Goal: Task Accomplishment & Management: Complete application form

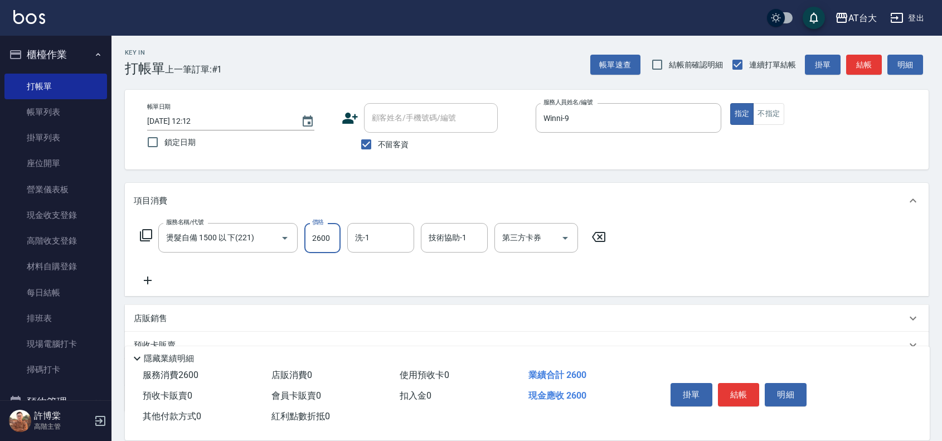
type input "2600"
click at [627, 299] on div "項目消費 服務名稱/代號 燙髮自備 1500 以 下(221) 服務名稱/代號 價格 2600 價格 洗-1 洗-1 技術協助-1 技術協助-1 第三方卡券 …" at bounding box center [527, 297] width 804 height 229
click at [733, 394] on button "結帳" at bounding box center [739, 394] width 42 height 23
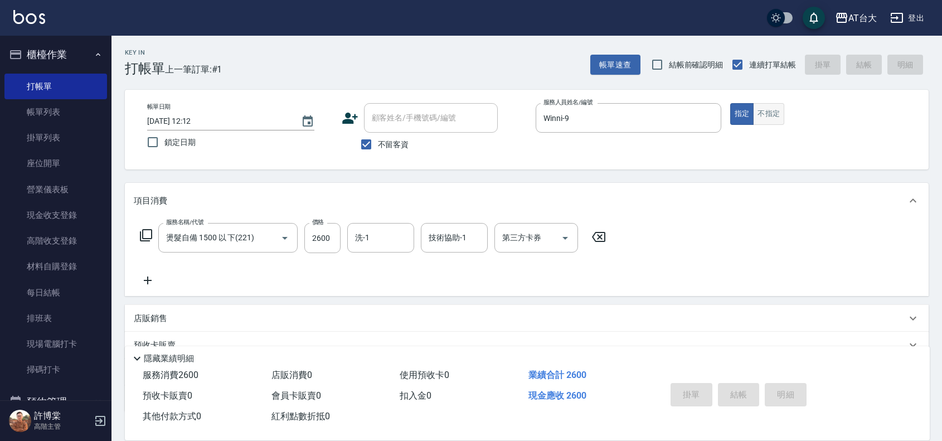
type input "[DATE] 13:23"
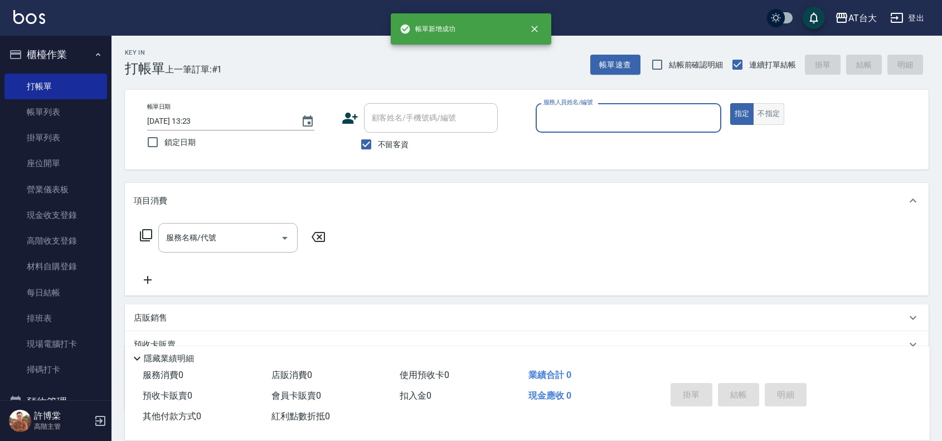
drag, startPoint x: 772, startPoint y: 105, endPoint x: 765, endPoint y: 101, distance: 8.2
click at [772, 105] on button "不指定" at bounding box center [768, 114] width 31 height 22
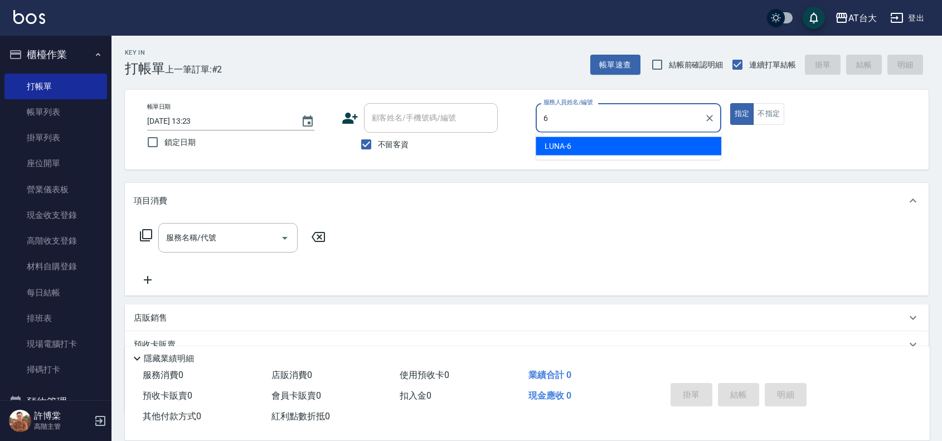
type input "LUNA-6"
type button "true"
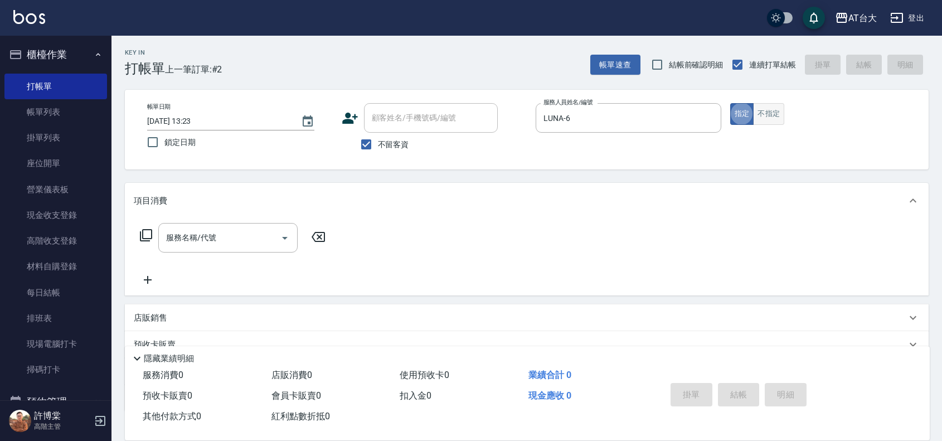
click at [758, 120] on button "不指定" at bounding box center [768, 114] width 31 height 22
type button "false"
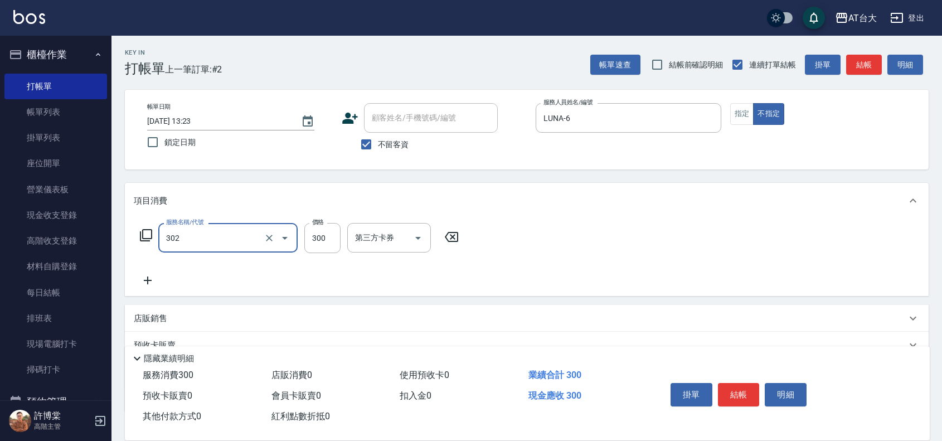
type input "剪髮(302)"
type input "450"
click at [731, 397] on button "結帳" at bounding box center [739, 394] width 42 height 23
type input "[DATE] 13:36"
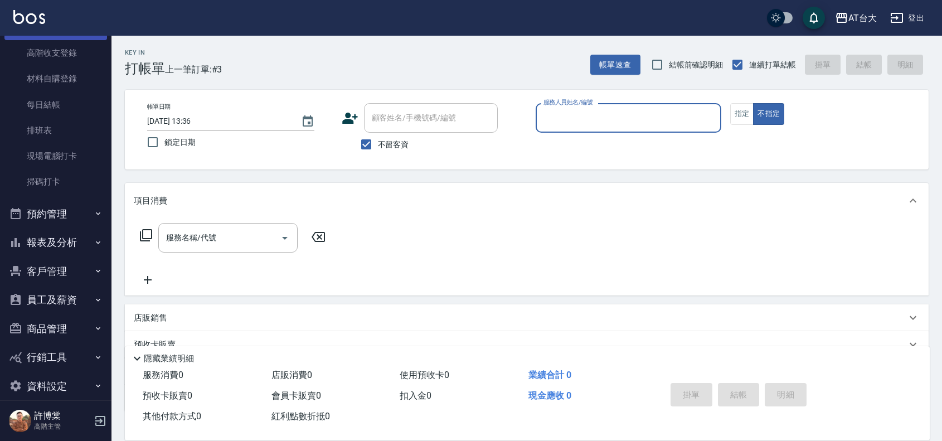
scroll to position [201, 0]
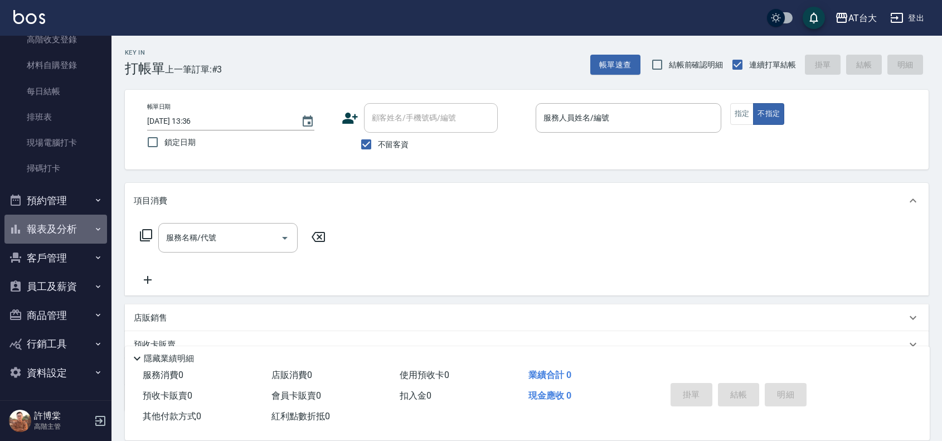
click at [55, 227] on button "報表及分析" at bounding box center [55, 229] width 103 height 29
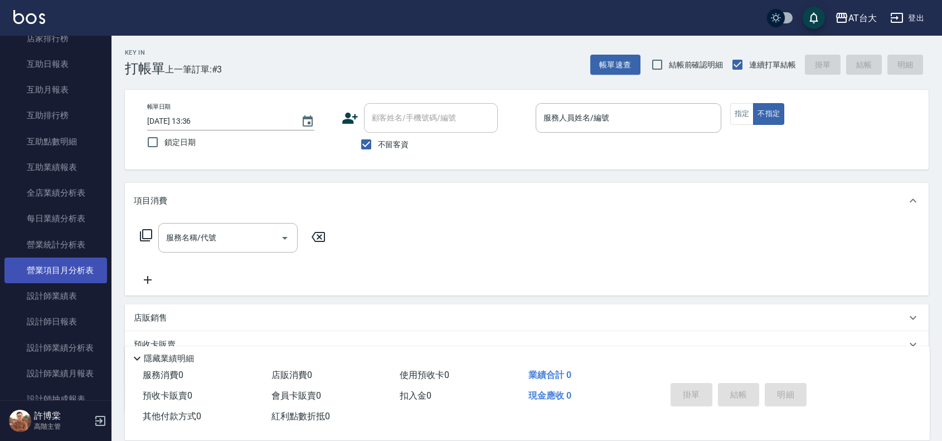
scroll to position [549, 0]
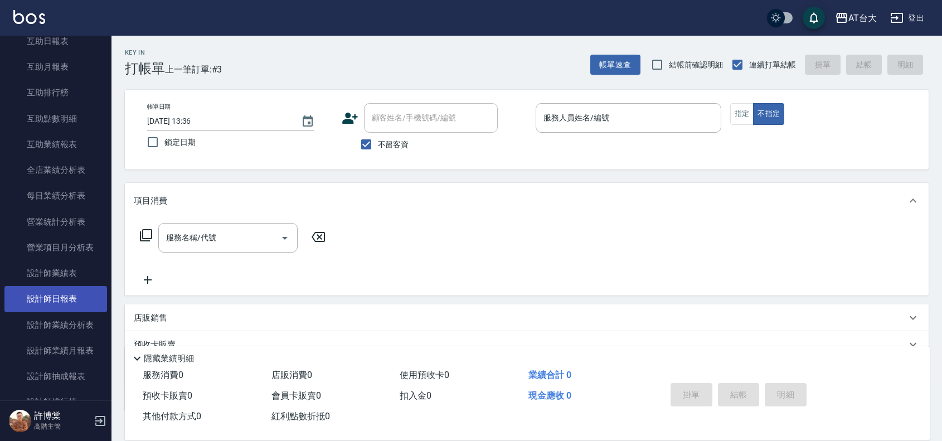
click at [73, 290] on link "設計師日報表" at bounding box center [55, 299] width 103 height 26
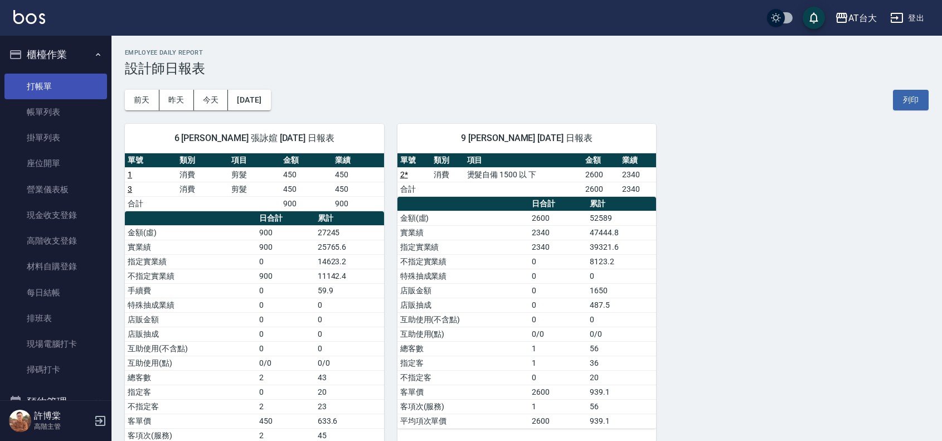
click at [86, 91] on link "打帳單" at bounding box center [55, 87] width 103 height 26
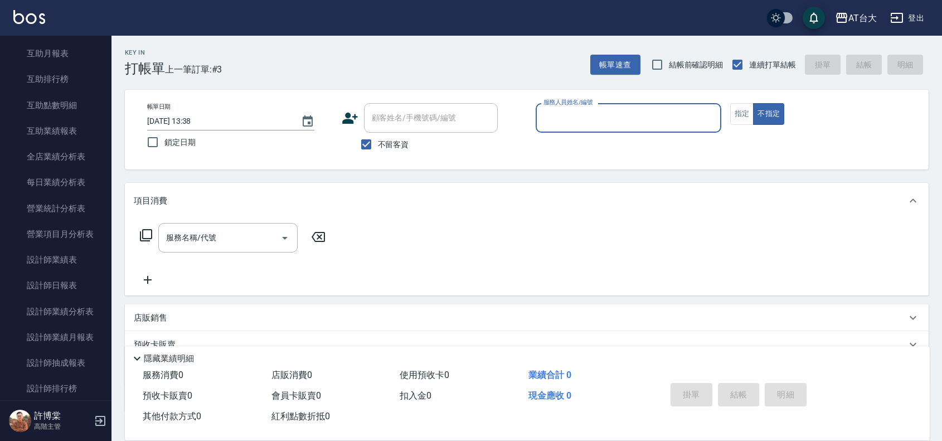
scroll to position [627, 0]
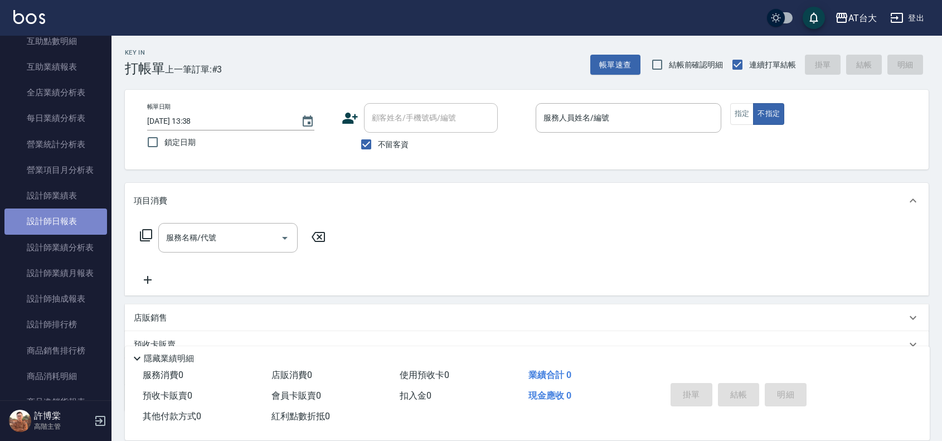
click at [60, 212] on link "設計師日報表" at bounding box center [55, 221] width 103 height 26
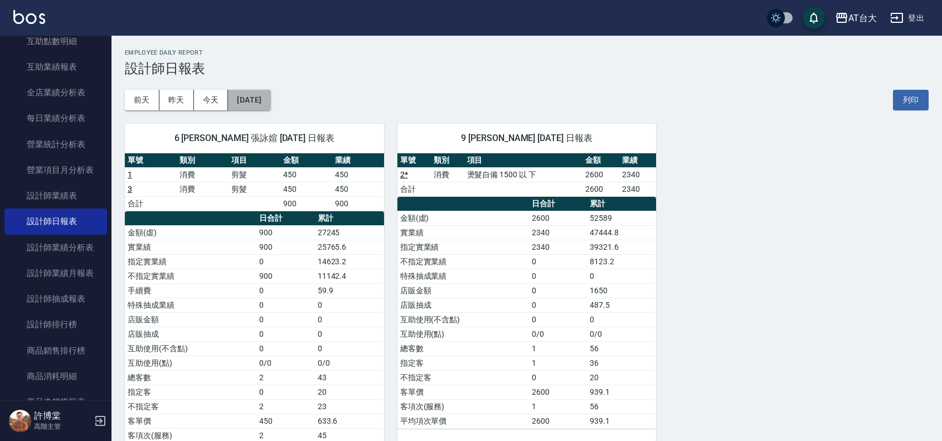
click at [261, 99] on button "[DATE]" at bounding box center [249, 100] width 42 height 21
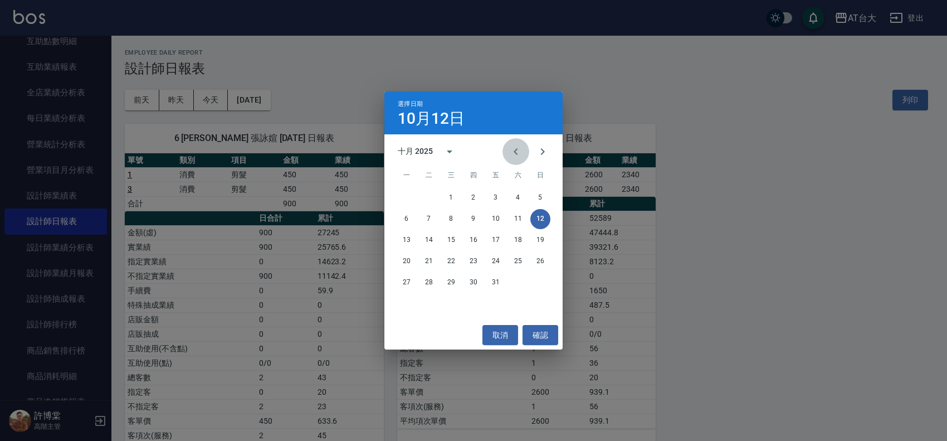
click at [514, 149] on icon "Previous month" at bounding box center [515, 151] width 13 height 13
click at [498, 215] on button "12" at bounding box center [496, 219] width 20 height 20
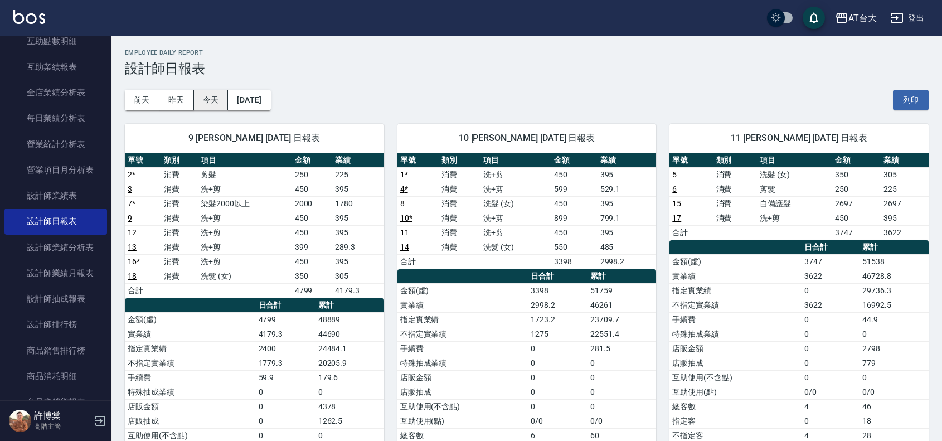
click at [216, 106] on button "今天" at bounding box center [211, 100] width 35 height 21
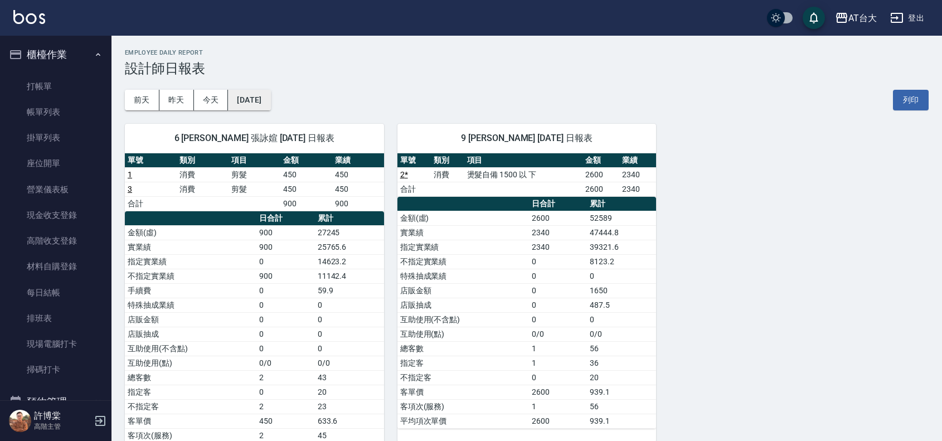
click at [267, 101] on button "[DATE]" at bounding box center [249, 100] width 42 height 21
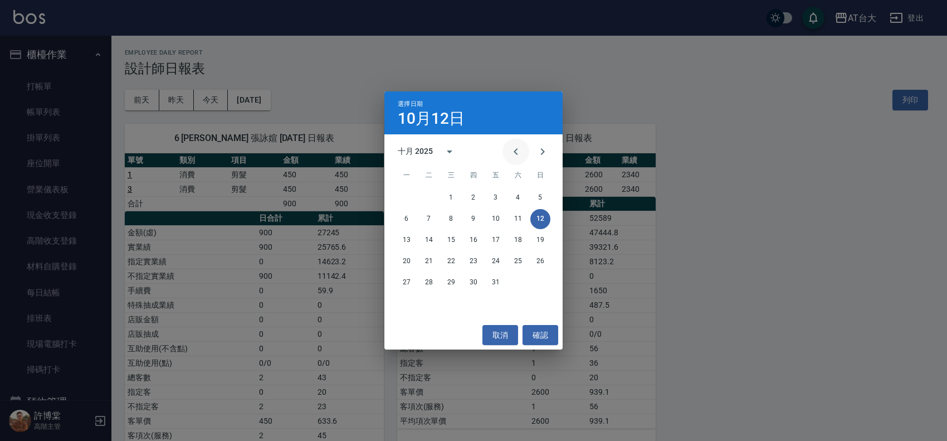
click at [505, 156] on button "Previous month" at bounding box center [516, 151] width 27 height 27
click at [503, 212] on button "12" at bounding box center [496, 219] width 20 height 20
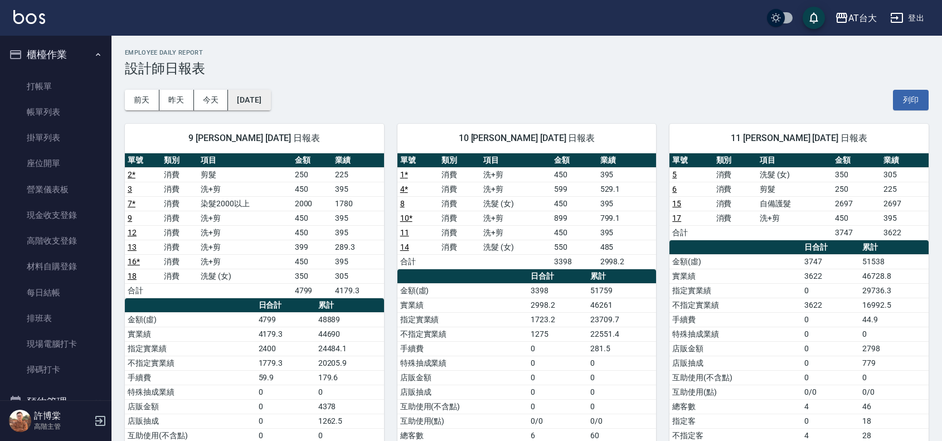
click at [266, 98] on button "[DATE]" at bounding box center [249, 100] width 42 height 21
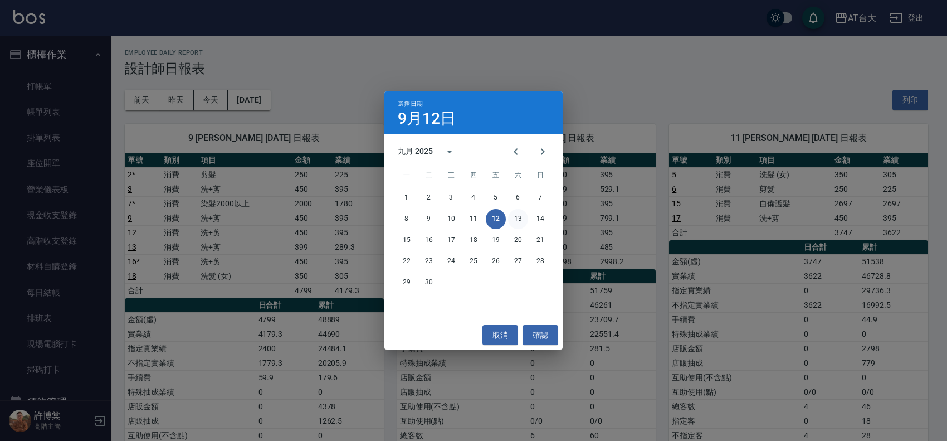
click at [518, 213] on button "13" at bounding box center [518, 219] width 20 height 20
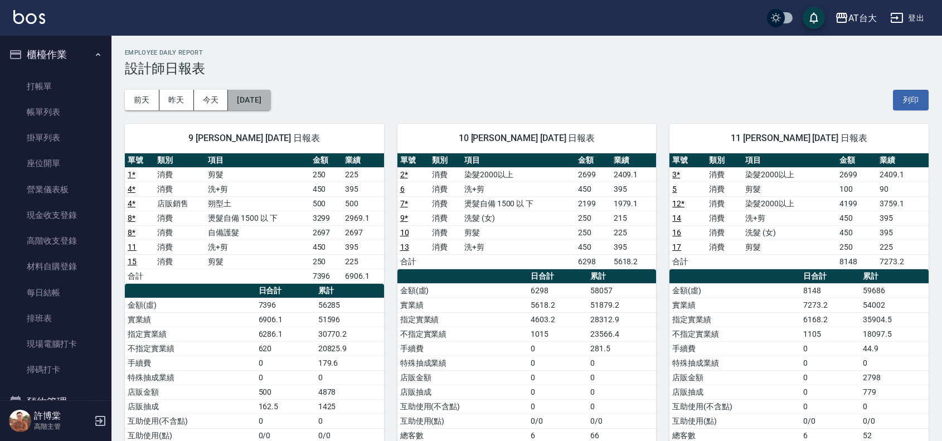
click at [266, 109] on button "[DATE]" at bounding box center [249, 100] width 42 height 21
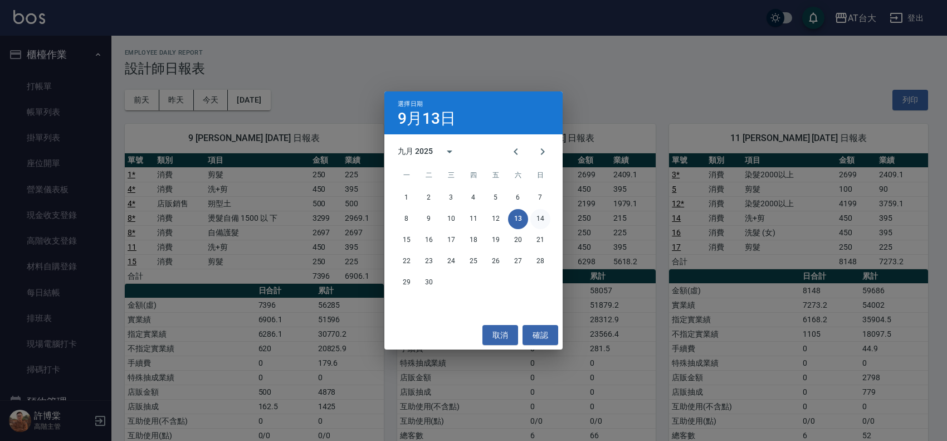
click at [534, 215] on button "14" at bounding box center [540, 219] width 20 height 20
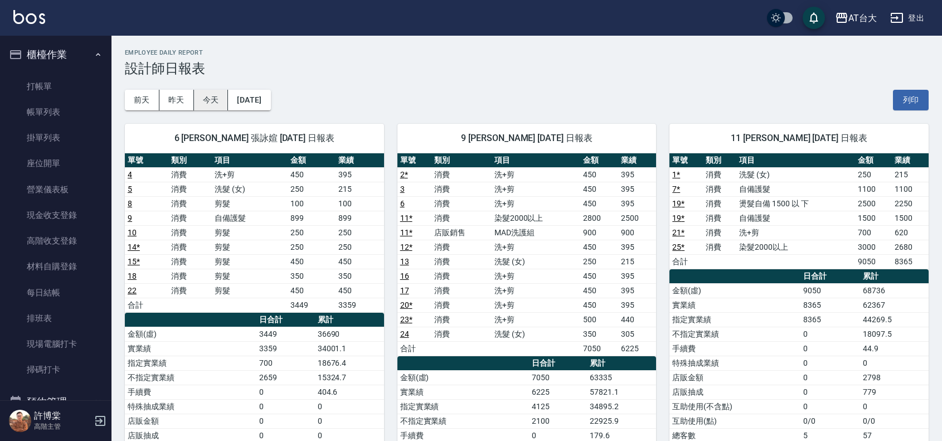
click at [208, 103] on button "今天" at bounding box center [211, 100] width 35 height 21
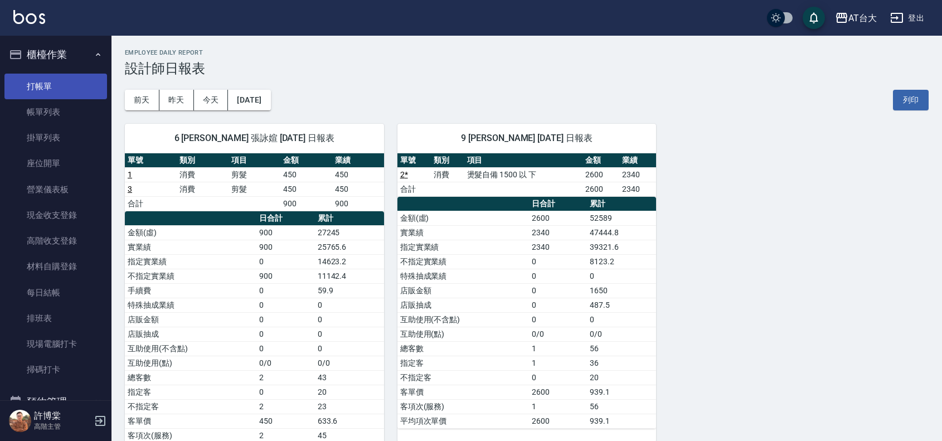
click at [74, 93] on link "打帳單" at bounding box center [55, 87] width 103 height 26
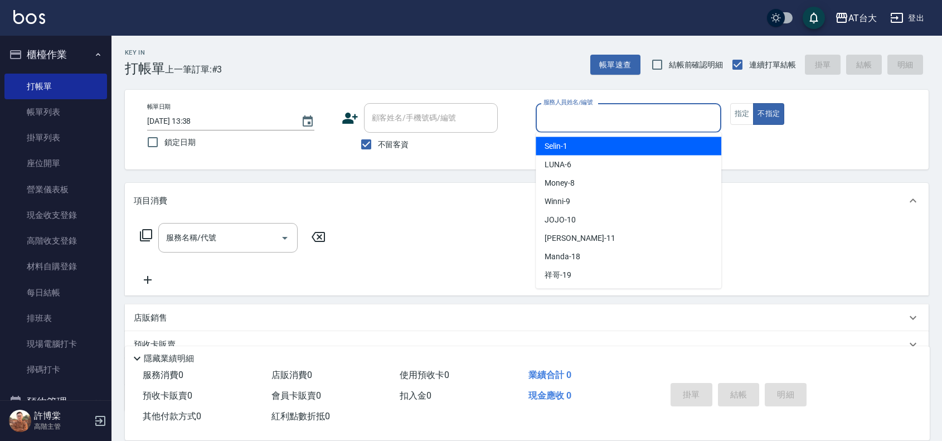
click at [564, 115] on input "服務人員姓名/編號" at bounding box center [629, 118] width 176 height 20
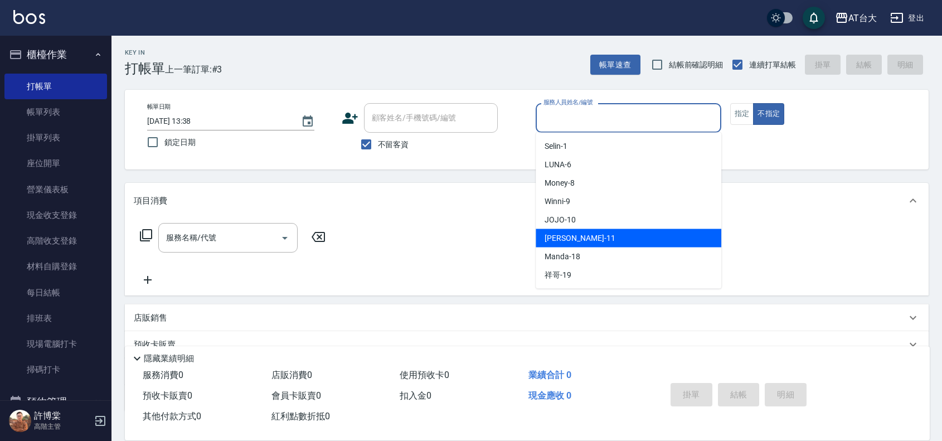
click at [586, 240] on div "[PERSON_NAME] -11" at bounding box center [629, 238] width 186 height 18
type input "[PERSON_NAME]-11"
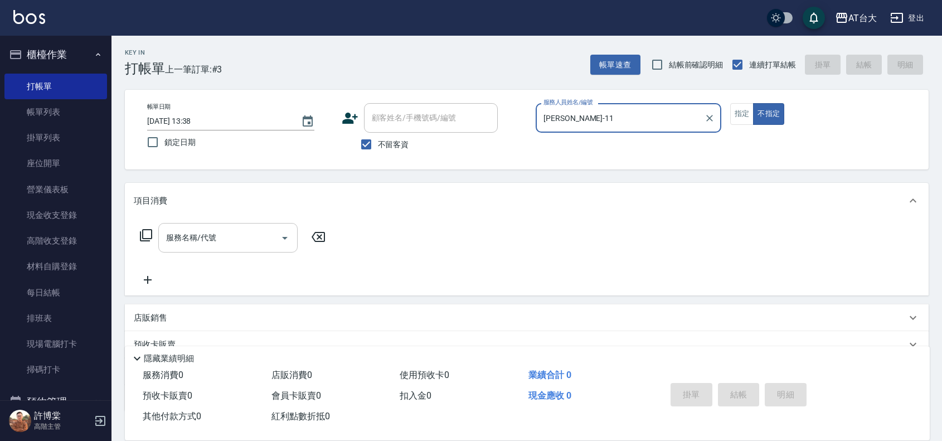
click at [260, 238] on input "服務名稱/代號" at bounding box center [219, 238] width 113 height 20
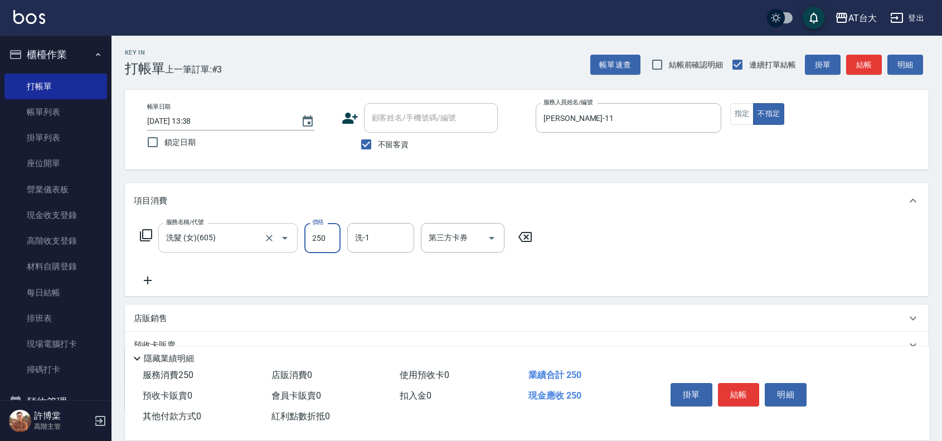
click at [244, 244] on input "洗髮 (女)(605)" at bounding box center [212, 238] width 98 height 20
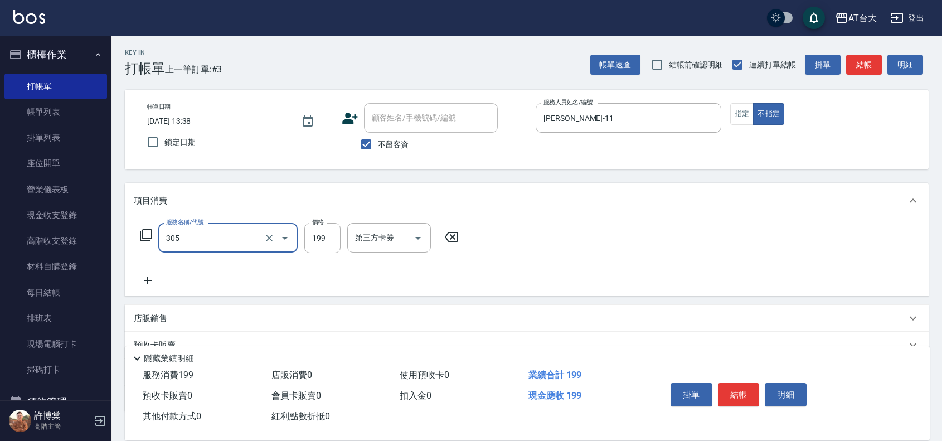
type input "剪髮(305)"
type input "250"
click at [734, 386] on button "結帳" at bounding box center [739, 394] width 42 height 23
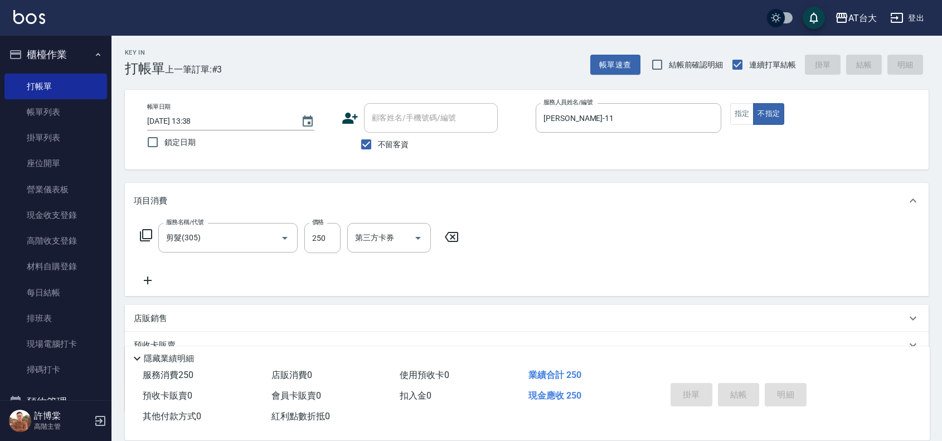
type input "[DATE] 13:46"
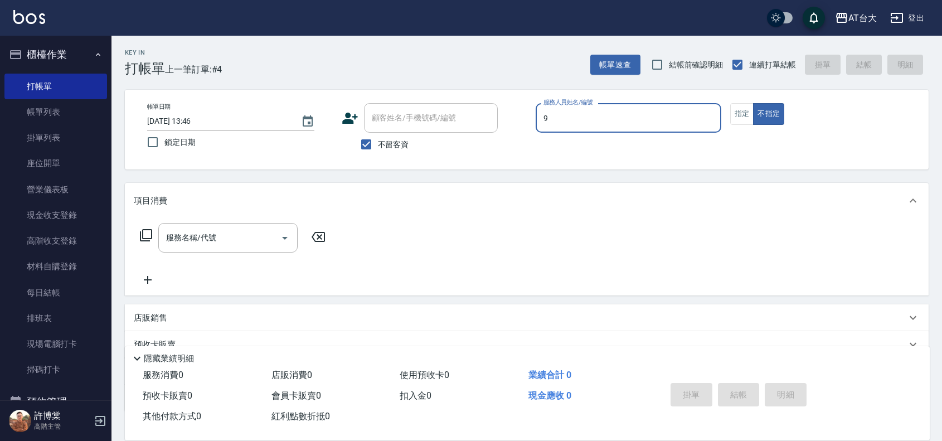
type input "Winni-9"
type button "false"
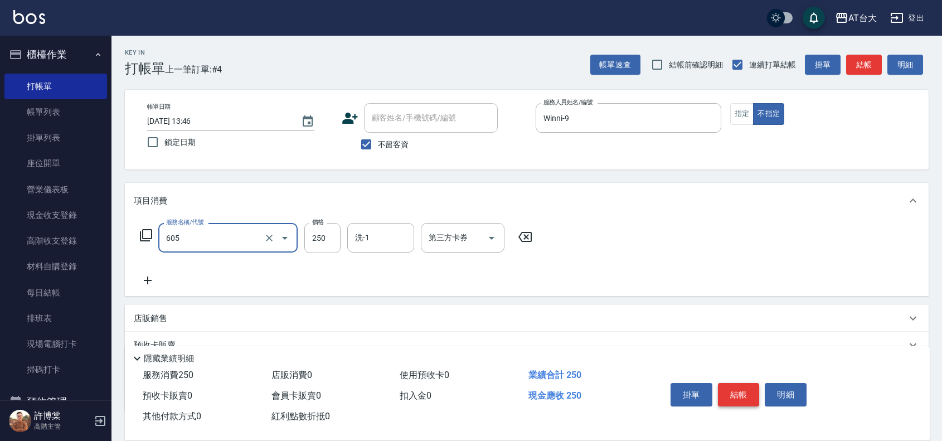
type input "洗髮 (女)(605)"
click at [727, 387] on button "結帳" at bounding box center [739, 394] width 42 height 23
type input "[DATE] 13:47"
